Goal: Use online tool/utility: Use online tool/utility

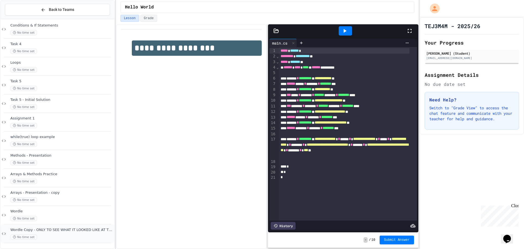
click at [43, 235] on div "No time set" at bounding box center [61, 236] width 103 height 5
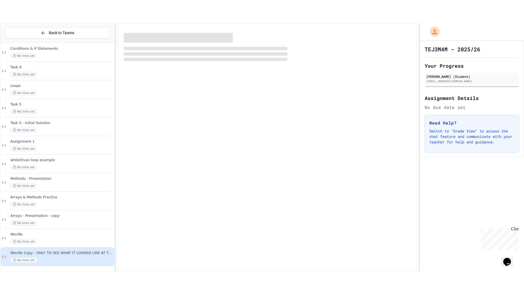
scroll to position [147, 0]
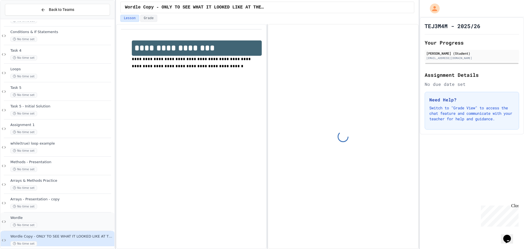
click at [43, 219] on span "Wordle" at bounding box center [61, 217] width 103 height 5
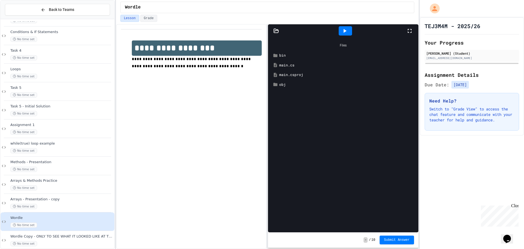
click at [414, 30] on div at bounding box center [412, 30] width 12 height 15
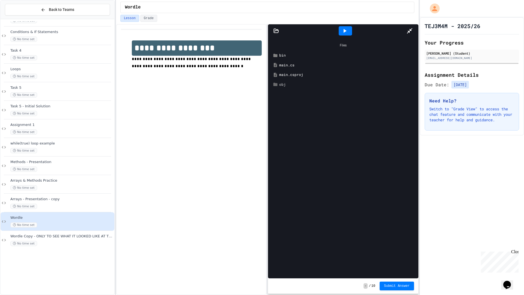
scroll to position [107, 0]
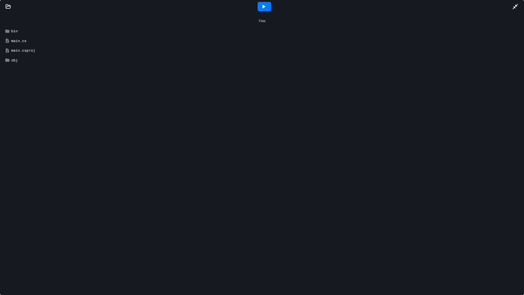
click at [14, 42] on div "main.cs" at bounding box center [265, 40] width 509 height 5
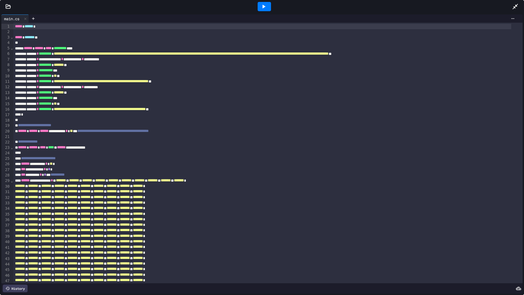
click at [116, 122] on div at bounding box center [262, 119] width 498 height 5
click at [263, 6] on icon at bounding box center [263, 7] width 3 height 4
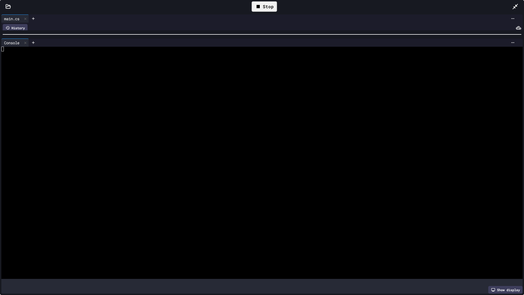
click at [121, 32] on div at bounding box center [262, 34] width 524 height 5
click at [106, 78] on div at bounding box center [256, 76] width 511 height 5
click at [106, 82] on div at bounding box center [256, 81] width 511 height 5
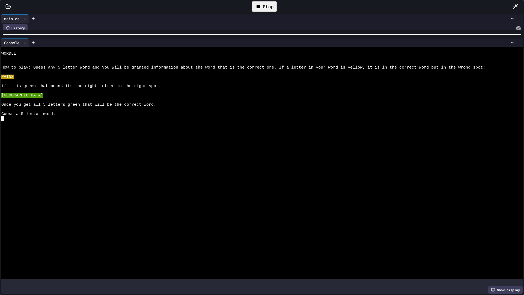
click at [93, 175] on div at bounding box center [256, 174] width 511 height 5
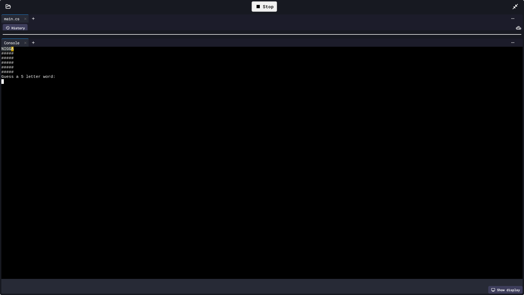
click at [17, 83] on div at bounding box center [256, 81] width 511 height 5
click at [262, 7] on icon at bounding box center [263, 6] width 7 height 7
click at [15, 65] on div at bounding box center [256, 63] width 511 height 5
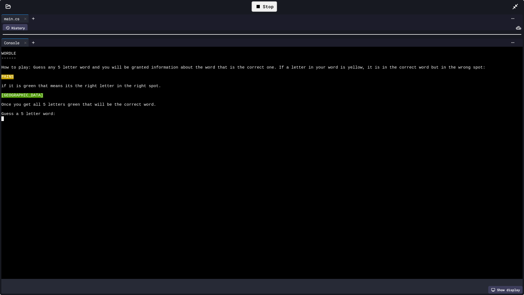
drag, startPoint x: 68, startPoint y: 204, endPoint x: 62, endPoint y: 177, distance: 27.6
click at [67, 200] on div at bounding box center [256, 202] width 511 height 5
click at [60, 144] on div at bounding box center [256, 146] width 511 height 5
click at [60, 136] on div at bounding box center [256, 137] width 511 height 5
click at [60, 129] on div at bounding box center [256, 128] width 511 height 5
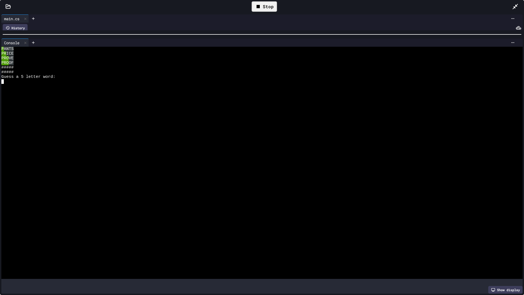
click at [22, 82] on div at bounding box center [256, 81] width 511 height 5
click at [262, 7] on icon at bounding box center [263, 6] width 7 height 7
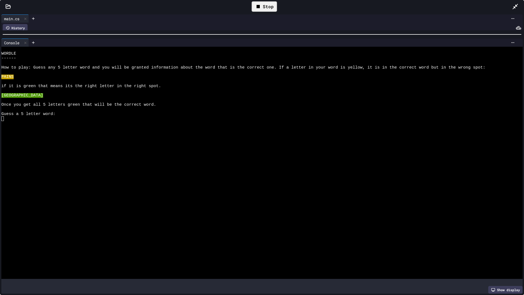
click at [48, 127] on div at bounding box center [256, 128] width 511 height 5
click at [104, 137] on div at bounding box center [256, 137] width 511 height 5
click at [154, 117] on div at bounding box center [256, 118] width 511 height 5
click at [149, 122] on div at bounding box center [256, 123] width 511 height 5
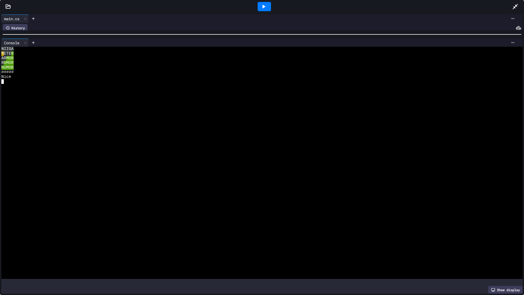
click at [516, 9] on icon at bounding box center [515, 6] width 7 height 7
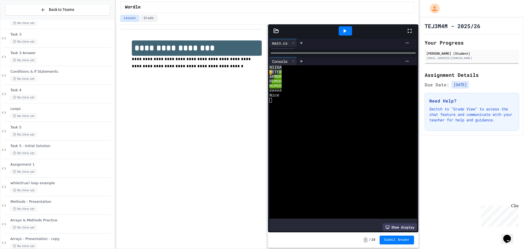
click at [412, 32] on icon at bounding box center [409, 31] width 7 height 7
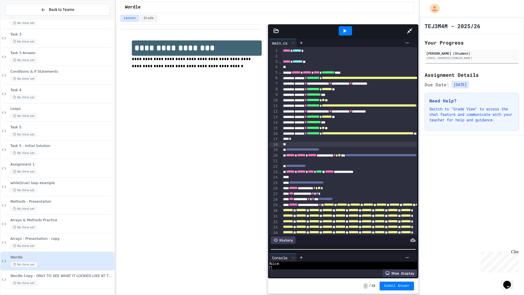
click at [268, 248] on div "**********" at bounding box center [343, 157] width 150 height 241
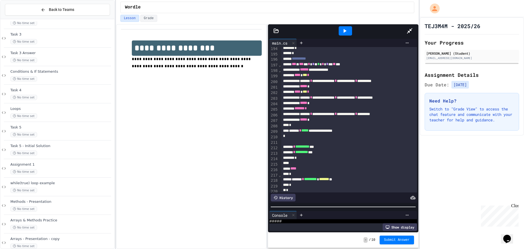
scroll to position [32, 0]
